Goal: Information Seeking & Learning: Find specific fact

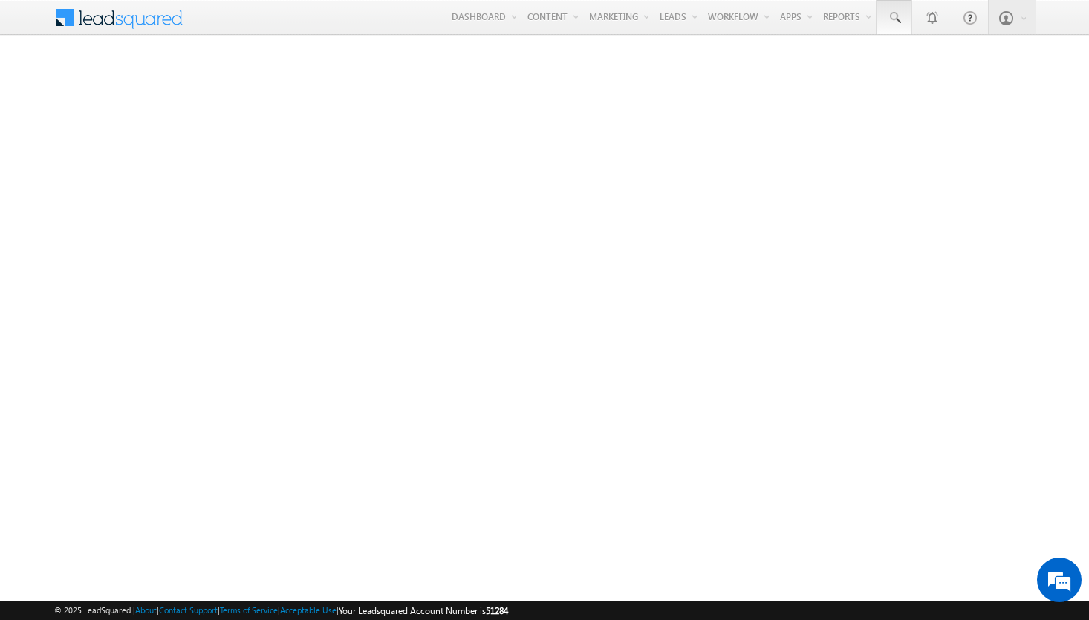
click at [894, 18] on span at bounding box center [894, 17] width 15 height 15
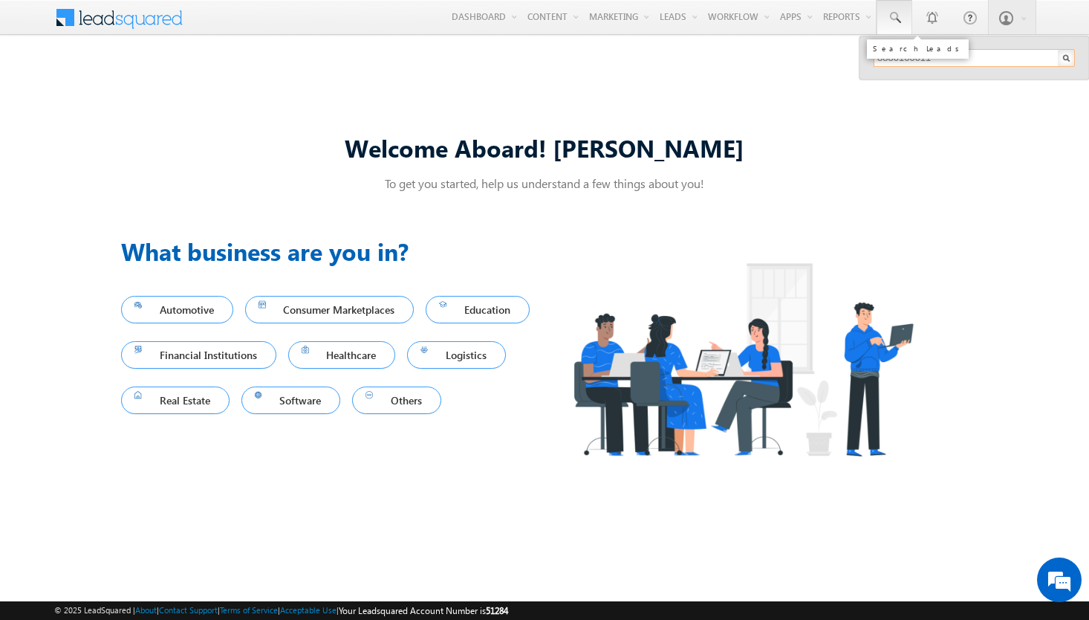
type input "8880100611"
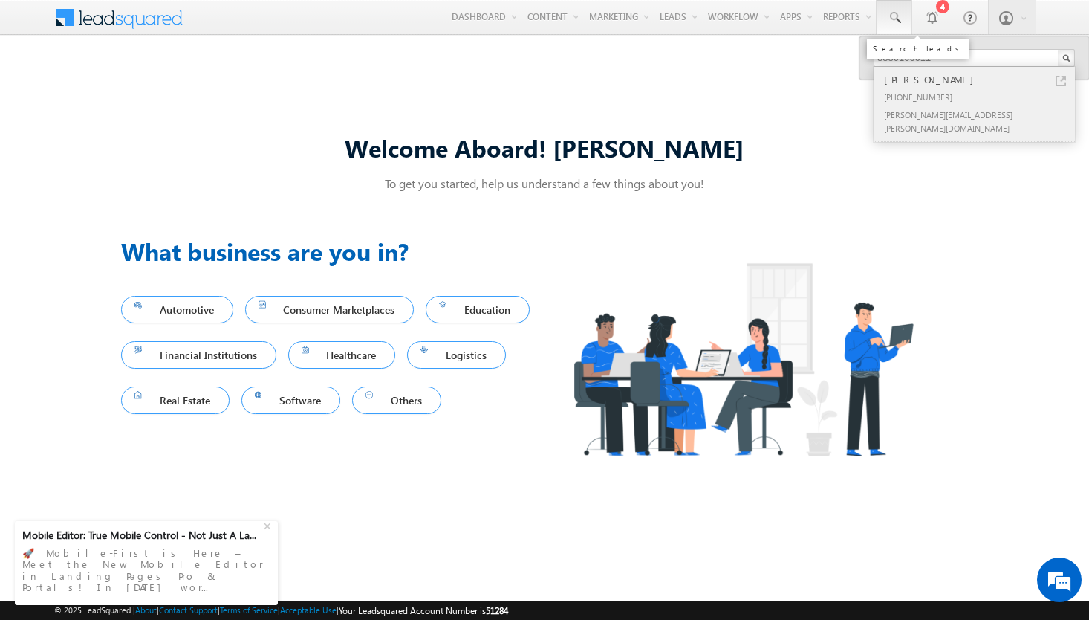
click at [981, 79] on div "[PERSON_NAME]" at bounding box center [980, 79] width 199 height 16
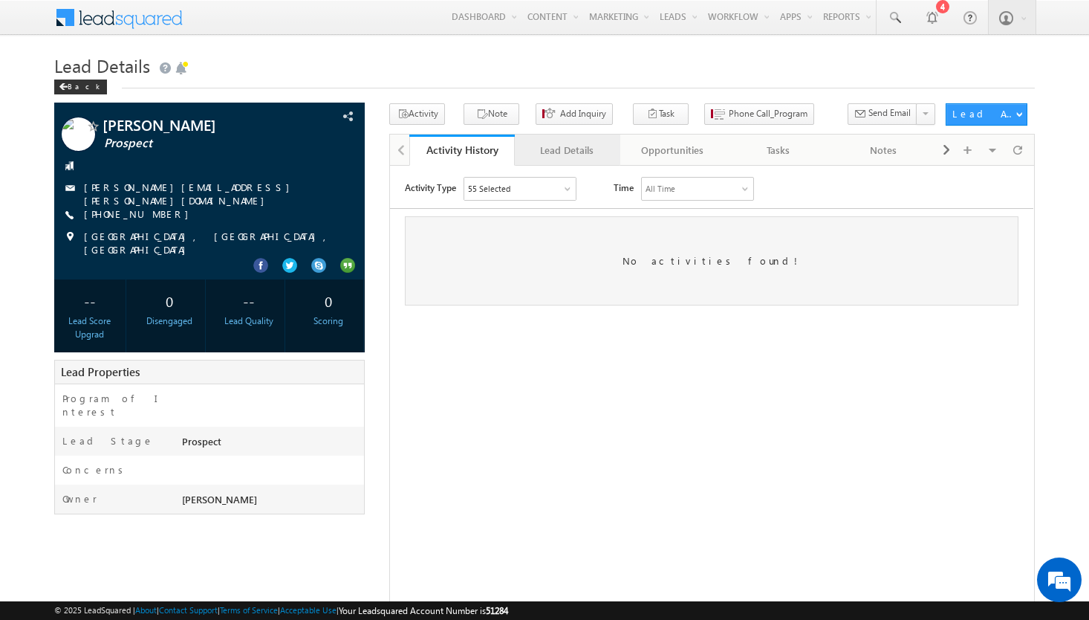
click at [567, 150] on div "Lead Details" at bounding box center [567, 150] width 80 height 18
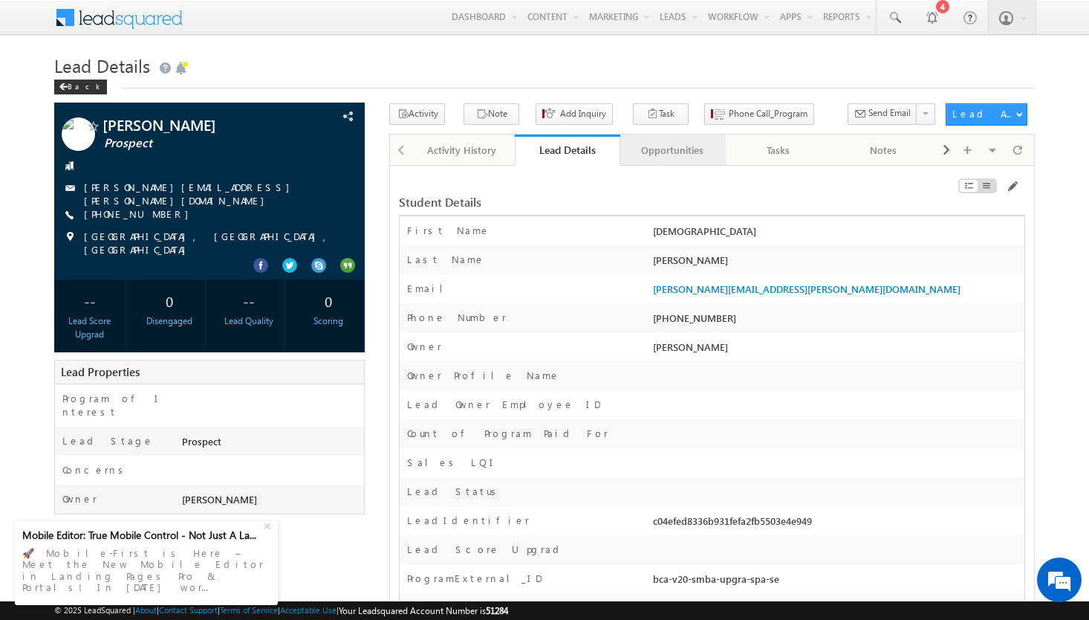
click at [672, 150] on div "Opportunities" at bounding box center [672, 150] width 80 height 18
